Goal: Obtain resource: Obtain resource

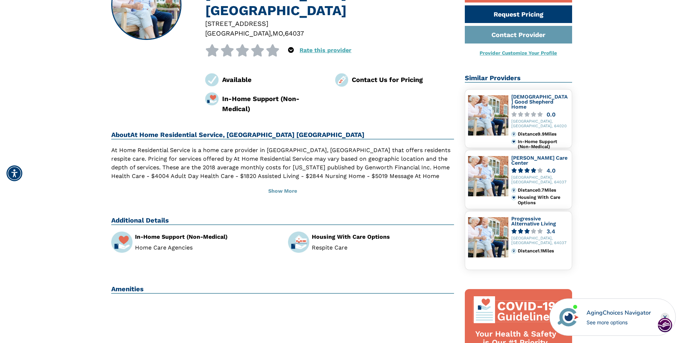
scroll to position [108, 0]
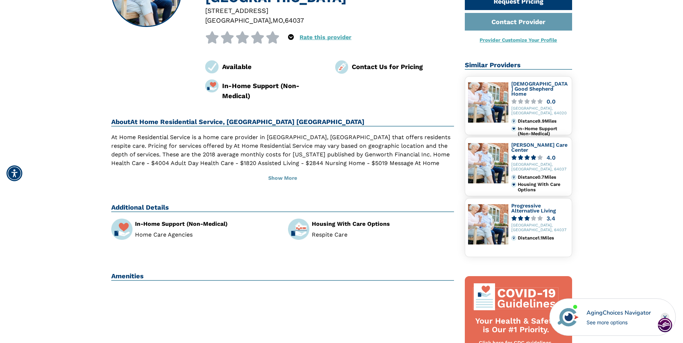
click at [321, 221] on div "Housing With Care Options" at bounding box center [383, 224] width 142 height 6
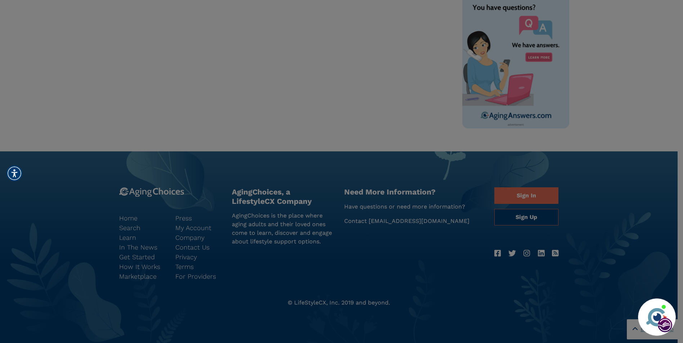
scroll to position [345, 0]
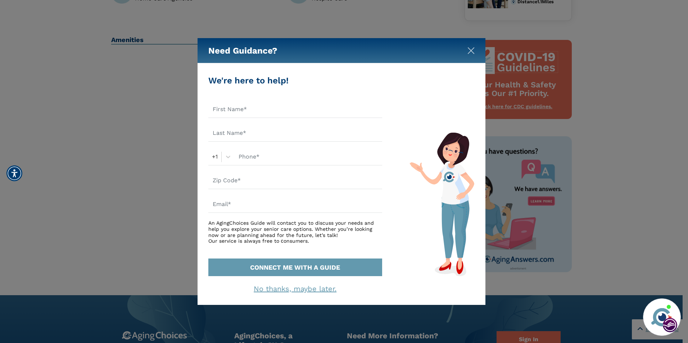
click at [468, 50] on img "Close" at bounding box center [471, 50] width 7 height 7
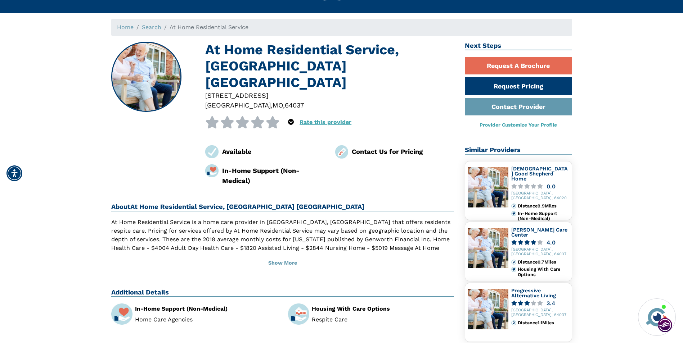
scroll to position [36, 0]
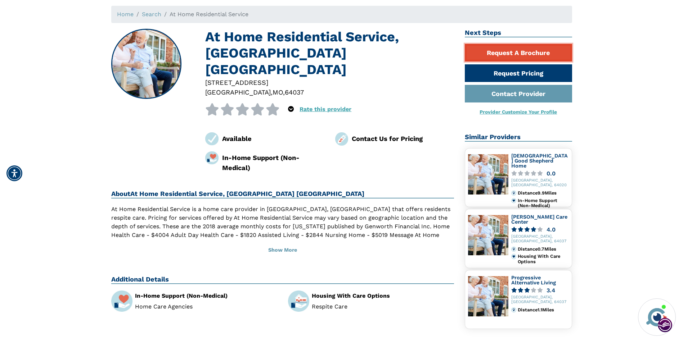
click at [483, 54] on link "Request A Brochure" at bounding box center [518, 53] width 107 height 18
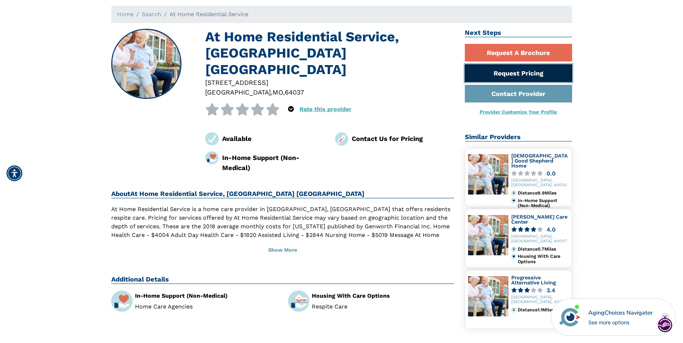
click at [486, 75] on link "Request Pricing" at bounding box center [518, 73] width 107 height 18
